Goal: Check status: Check status

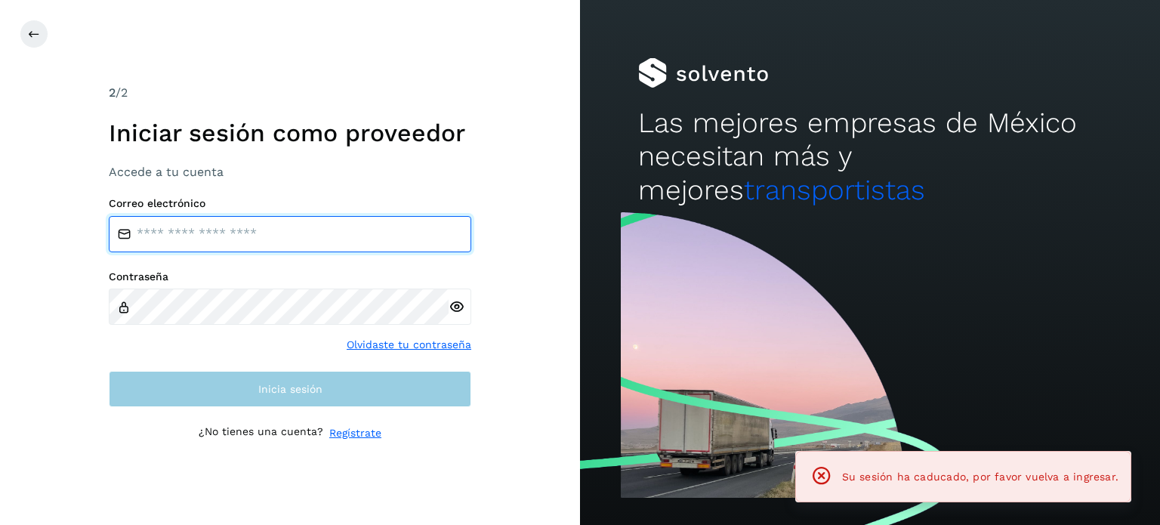
type input "**********"
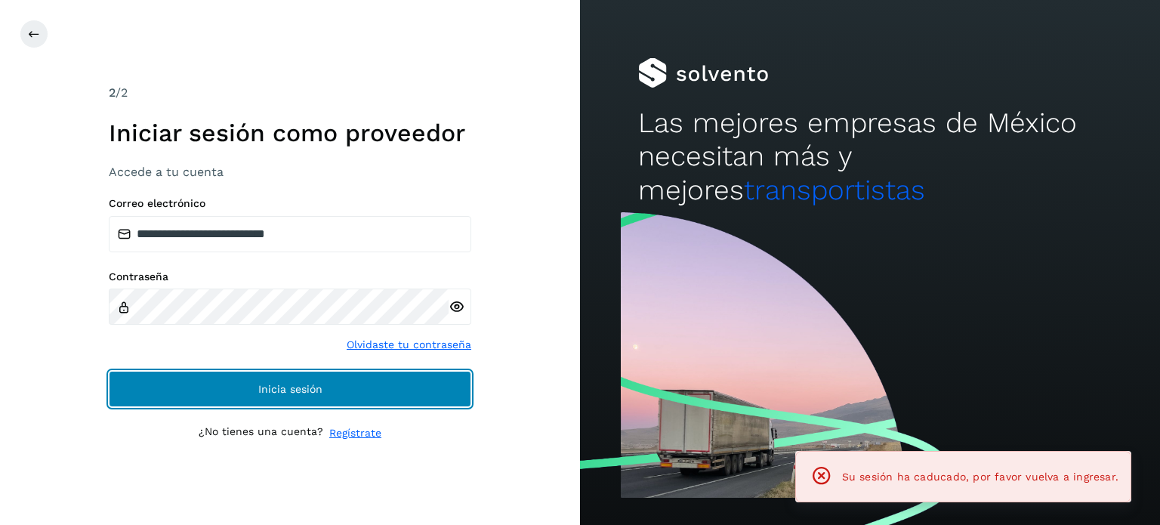
click at [391, 386] on button "Inicia sesión" at bounding box center [290, 389] width 363 height 36
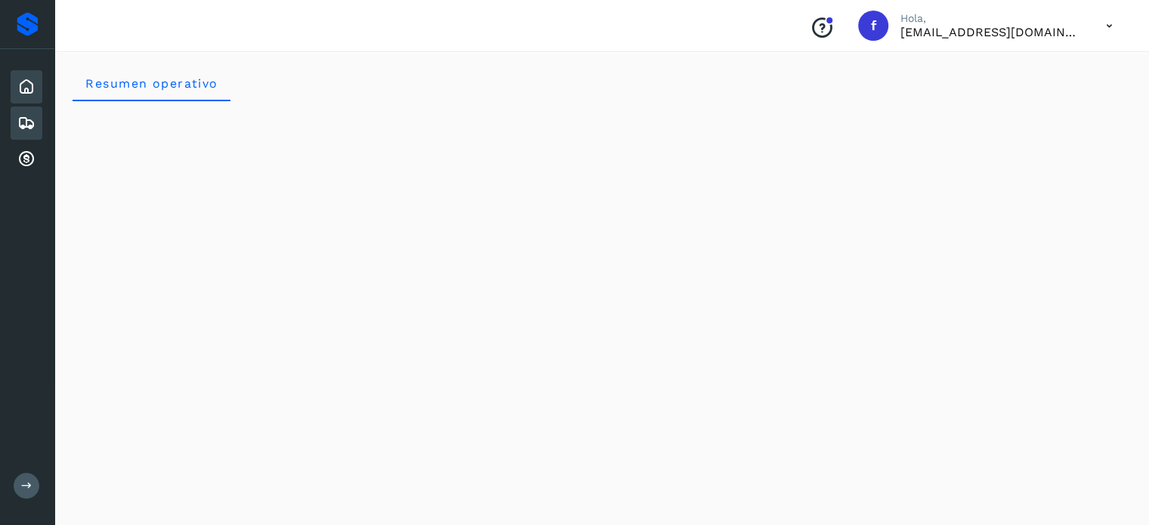
click at [35, 114] on icon at bounding box center [26, 123] width 18 height 18
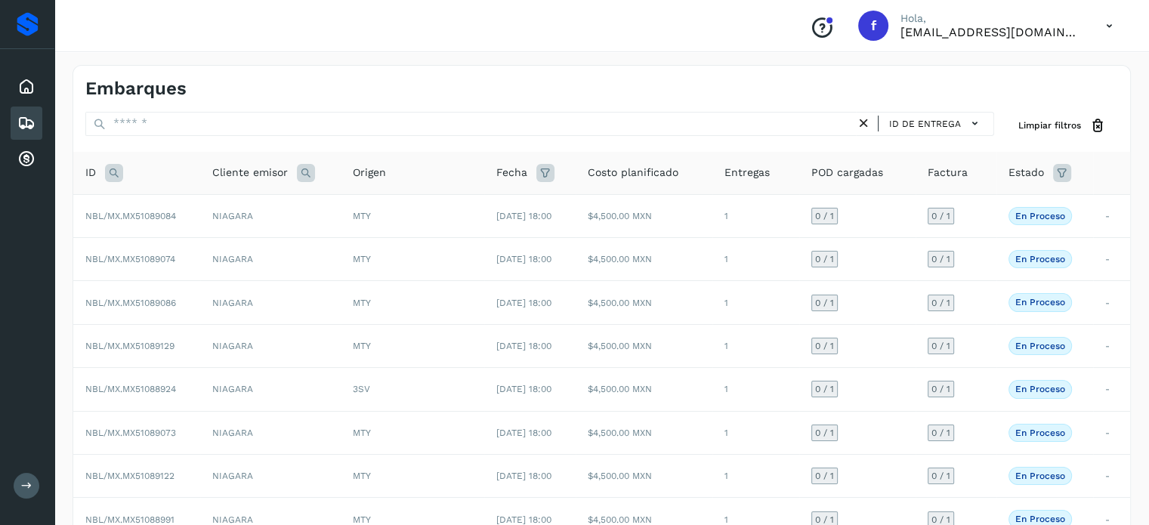
click at [107, 178] on icon at bounding box center [114, 173] width 18 height 18
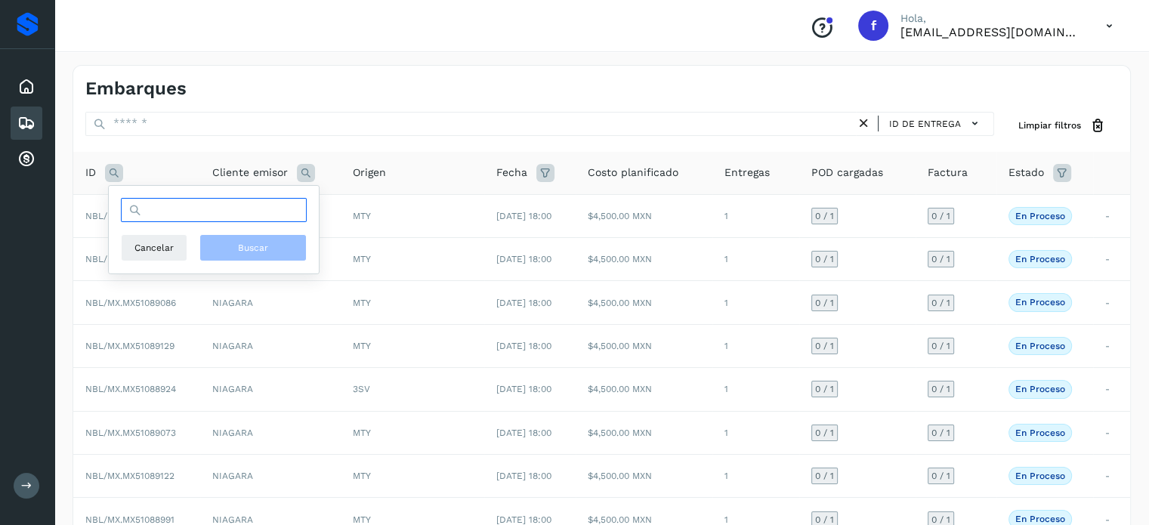
click at [261, 205] on input "text" at bounding box center [214, 210] width 186 height 24
click at [254, 210] on input "text" at bounding box center [214, 210] width 186 height 24
paste input "**********"
type input "**********"
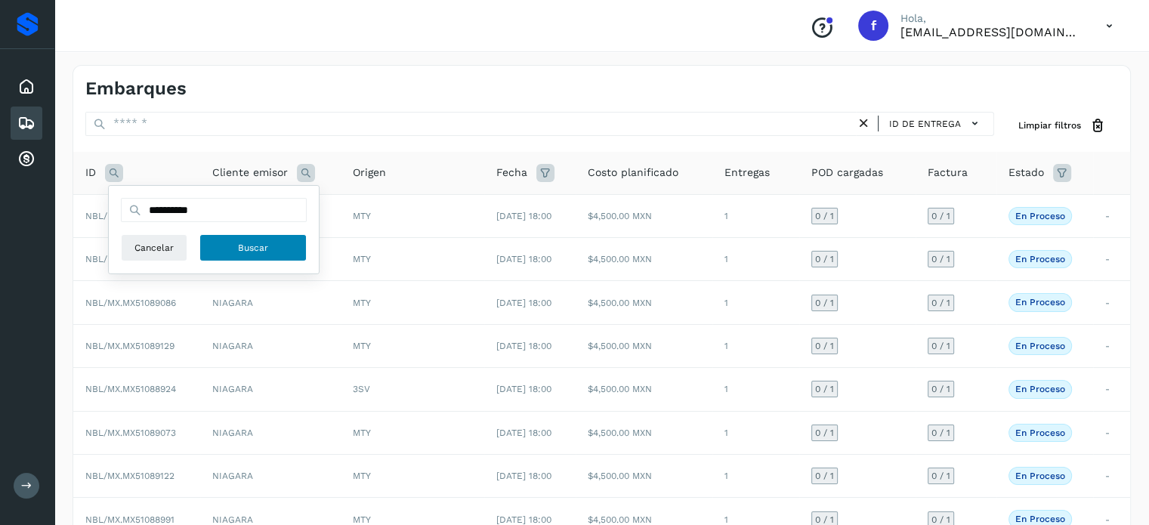
click at [264, 249] on span "Buscar" at bounding box center [253, 248] width 30 height 14
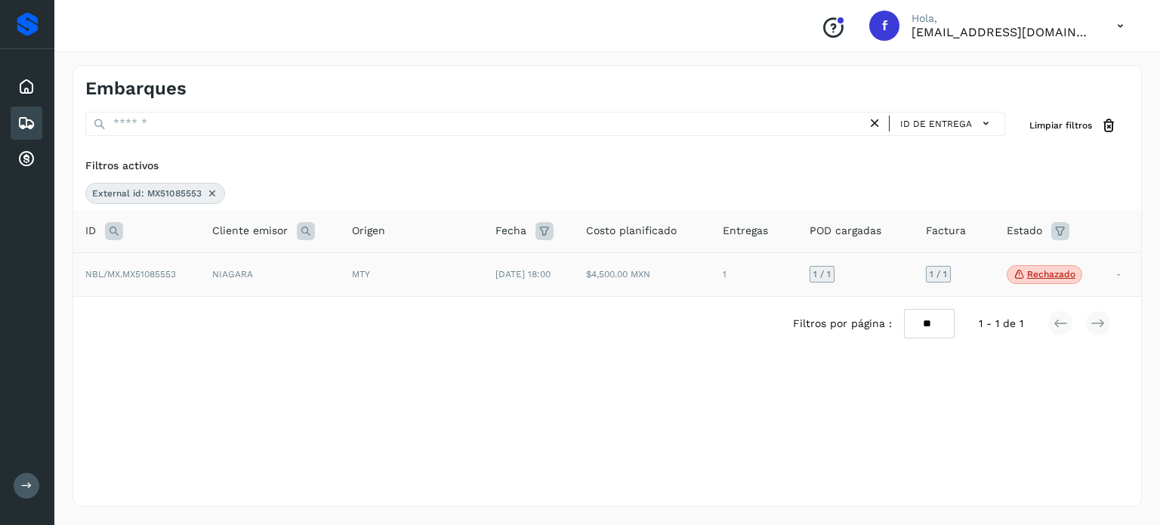
click at [409, 289] on td "MTY" at bounding box center [412, 274] width 144 height 45
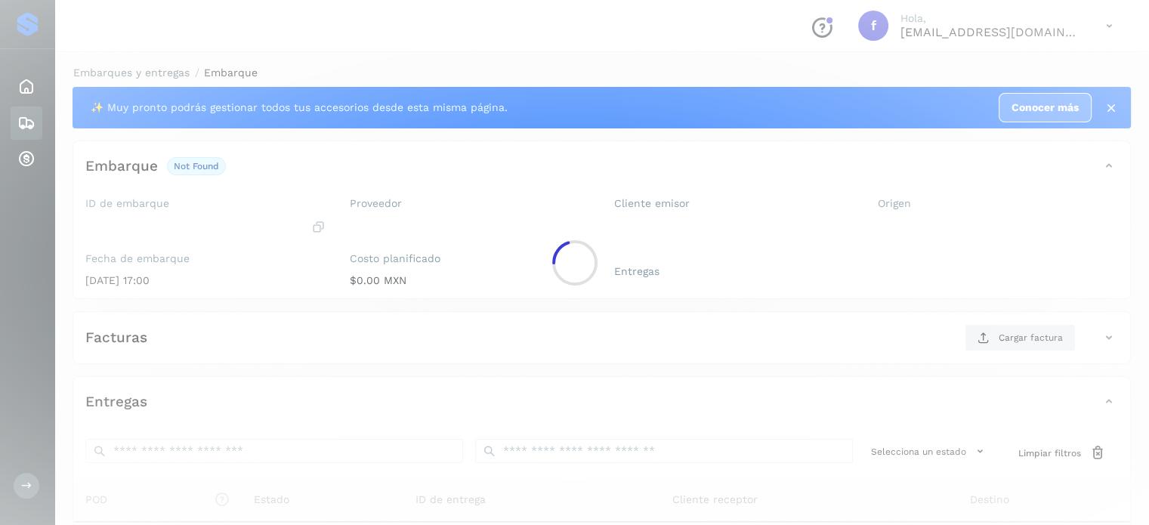
click at [681, 268] on div at bounding box center [574, 262] width 1149 height 525
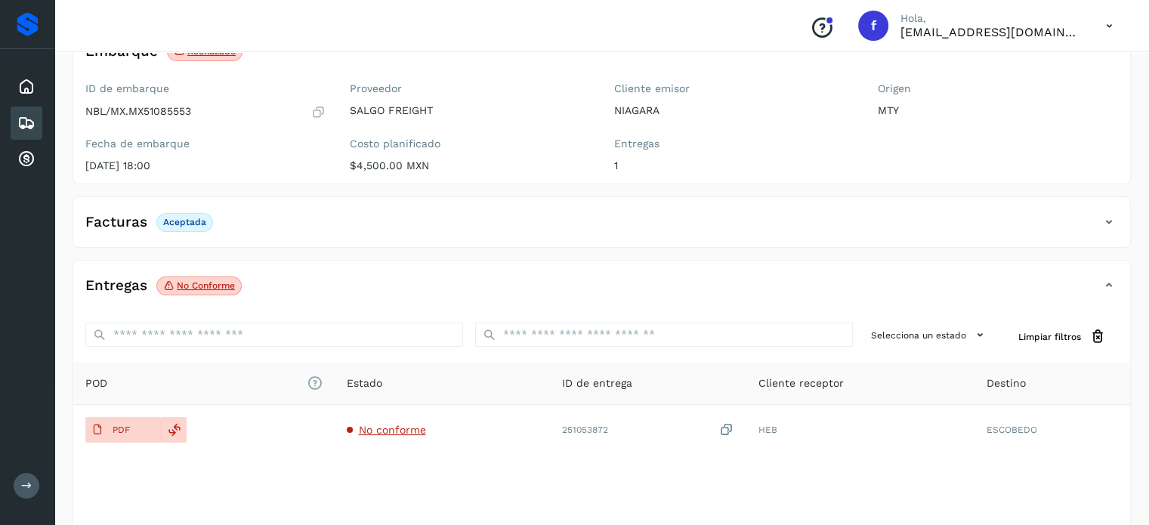
scroll to position [151, 0]
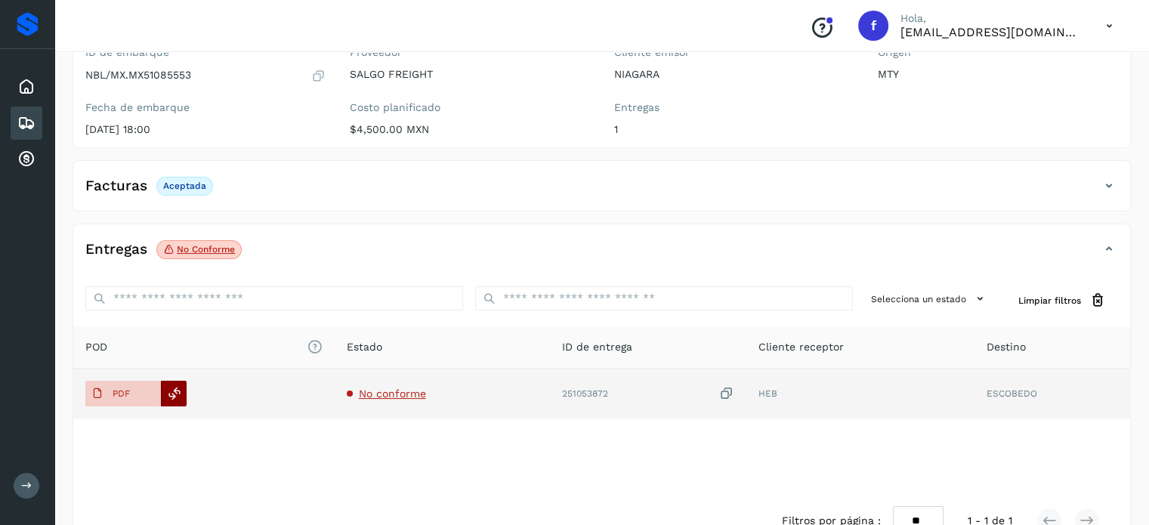
click at [181, 395] on div at bounding box center [174, 394] width 26 height 26
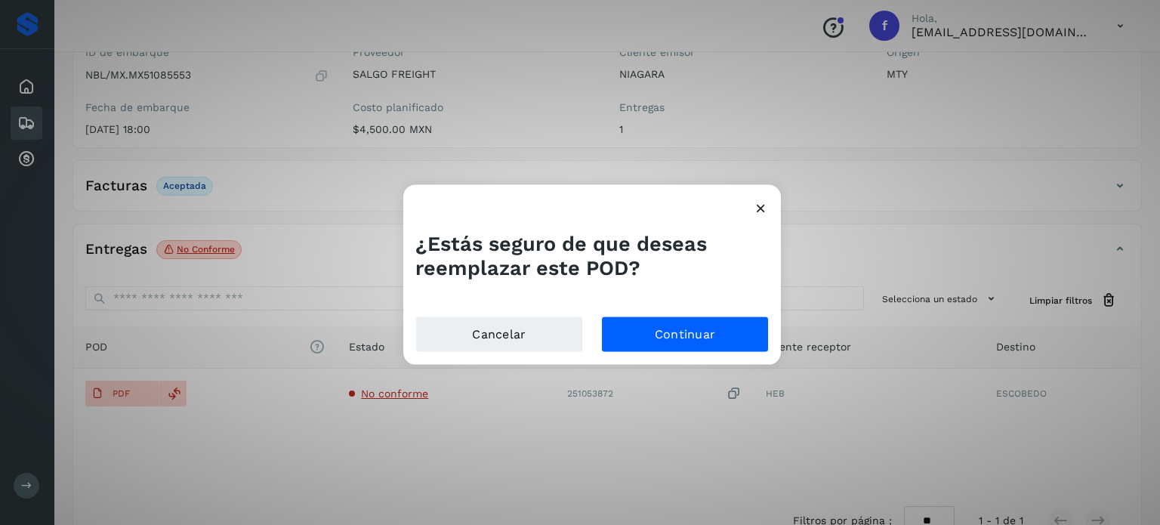
click at [772, 336] on div "Cancelar Continuar" at bounding box center [592, 341] width 378 height 48
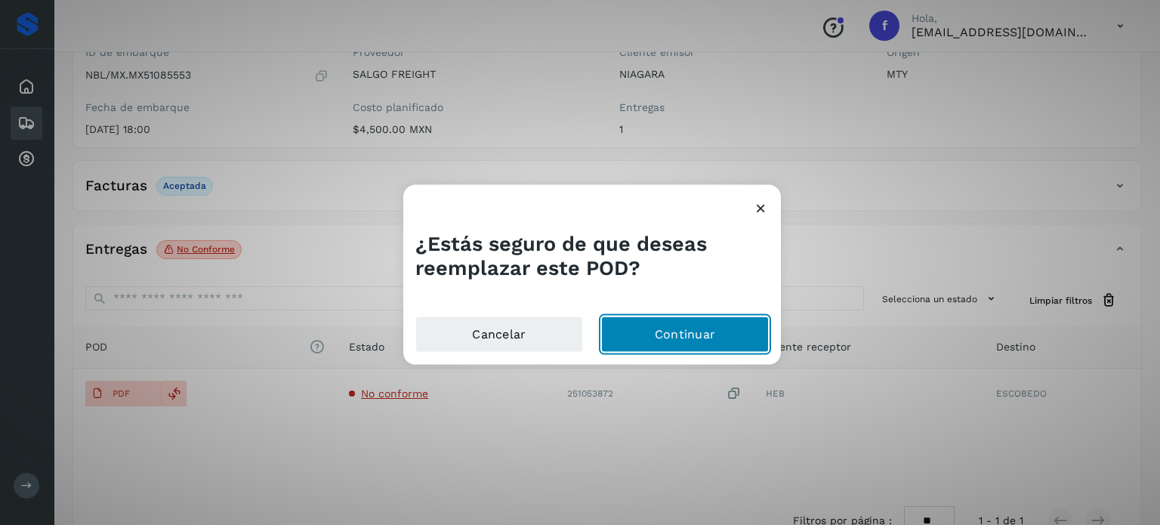
click at [743, 336] on button "Continuar" at bounding box center [685, 335] width 168 height 36
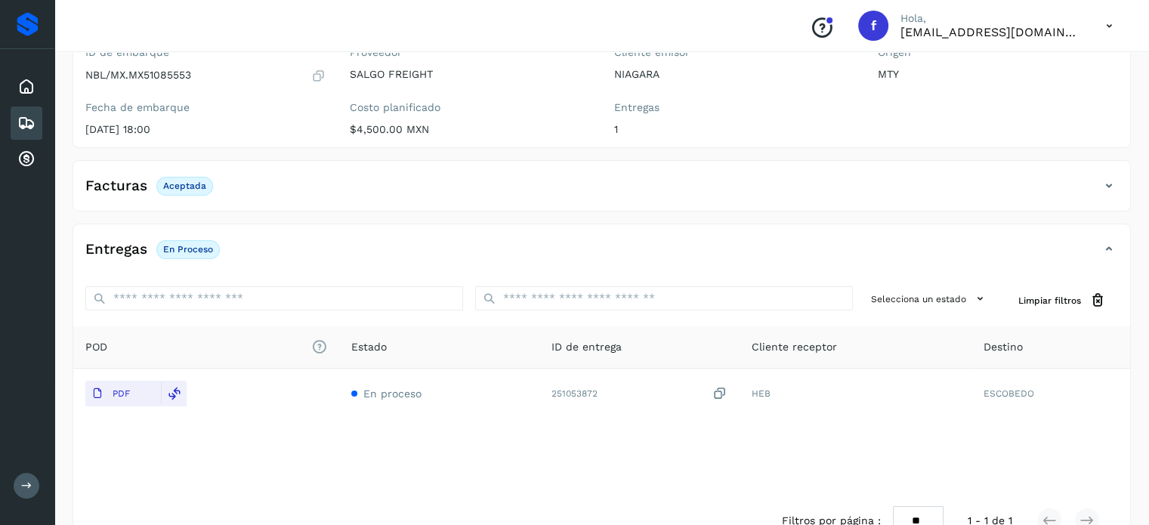
click at [262, 201] on div "Facturas Aceptada" at bounding box center [601, 192] width 1057 height 38
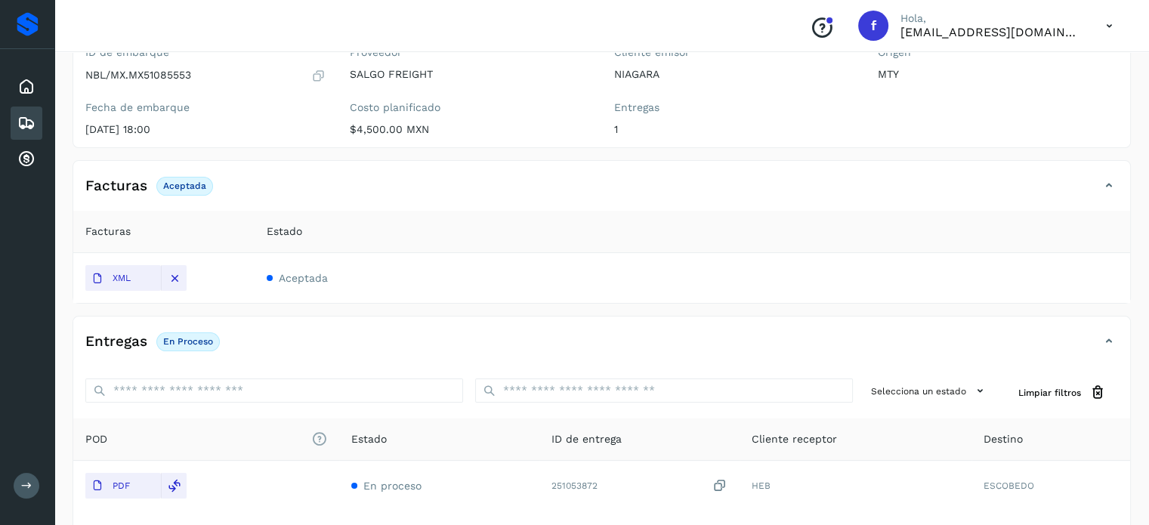
drag, startPoint x: 262, startPoint y: 201, endPoint x: 123, endPoint y: 130, distance: 156.1
click at [178, 171] on div "Facturas Aceptada Facturas Estado XML Aceptada" at bounding box center [602, 232] width 1058 height 144
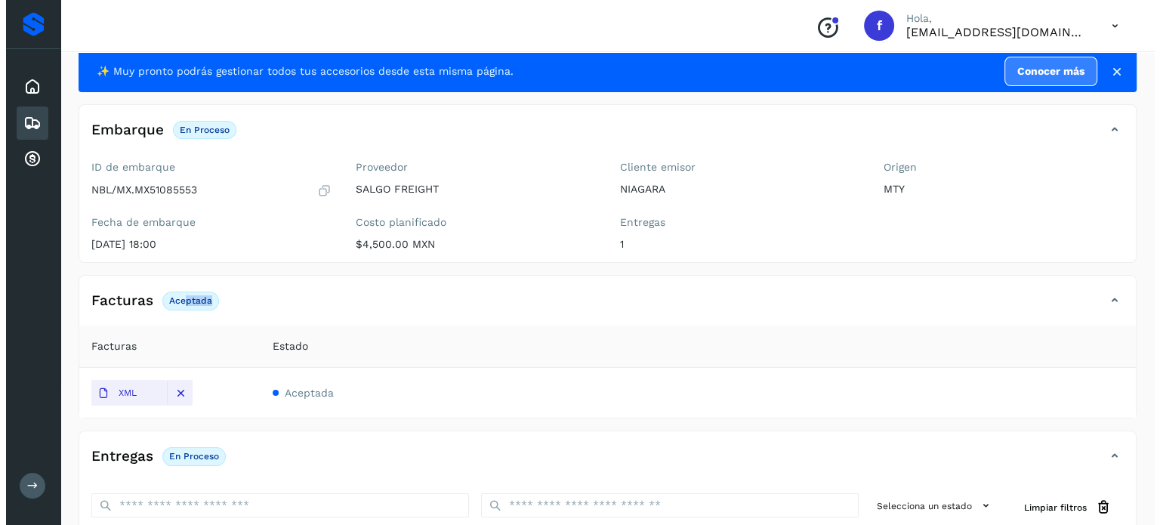
scroll to position [0, 0]
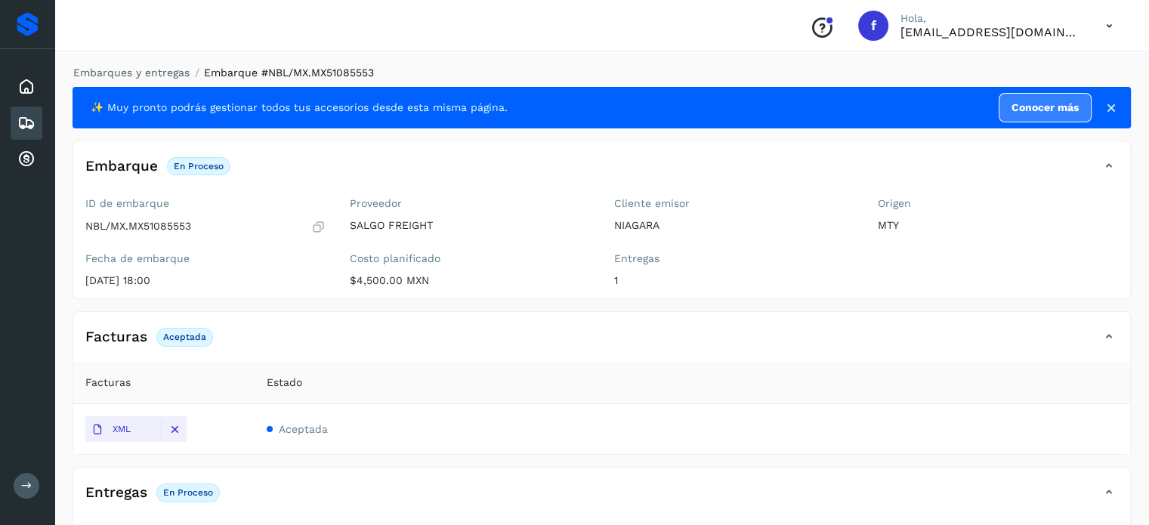
click at [27, 129] on icon at bounding box center [26, 123] width 18 height 18
